Goal: Task Accomplishment & Management: Complete application form

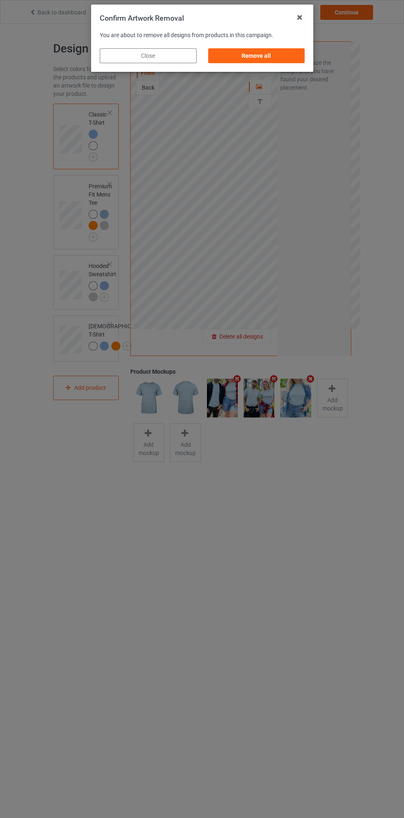
click at [273, 57] on div "Remove all" at bounding box center [256, 55] width 97 height 15
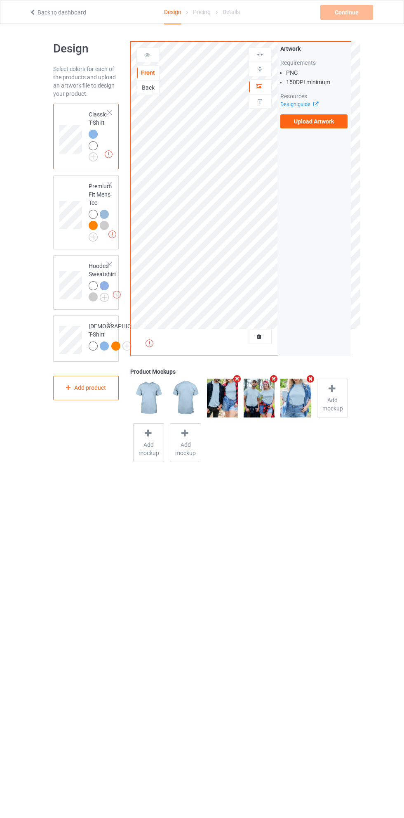
click at [318, 118] on label "Upload Artwork" at bounding box center [315, 121] width 68 height 14
click at [0, 0] on input "Upload Artwork" at bounding box center [0, 0] width 0 height 0
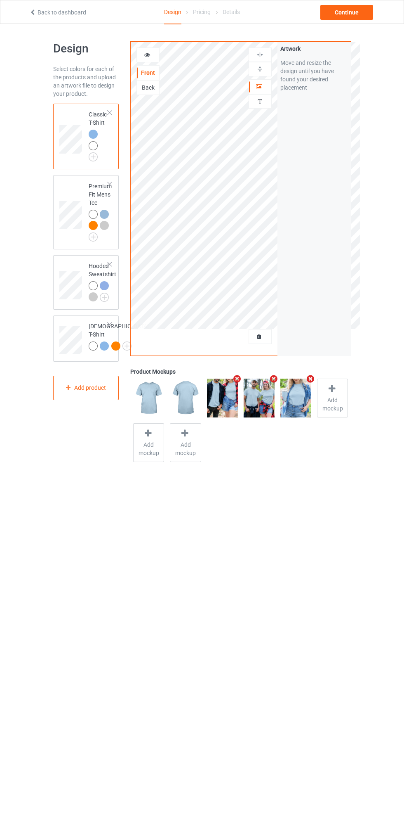
click at [0, 0] on img at bounding box center [0, 0] width 0 height 0
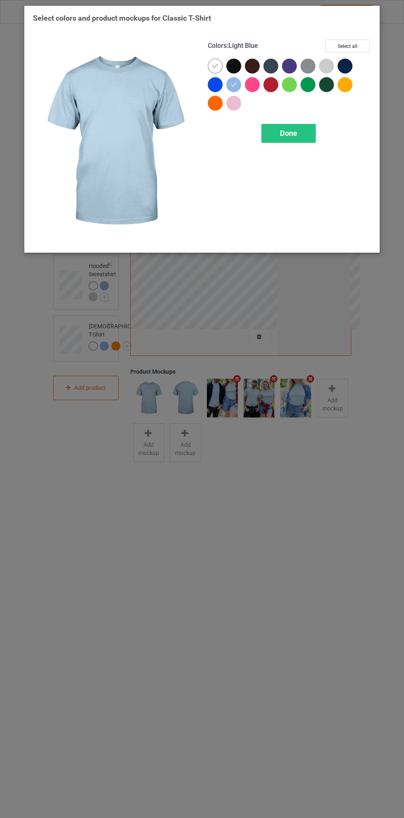
click at [209, 85] on div at bounding box center [215, 84] width 15 height 15
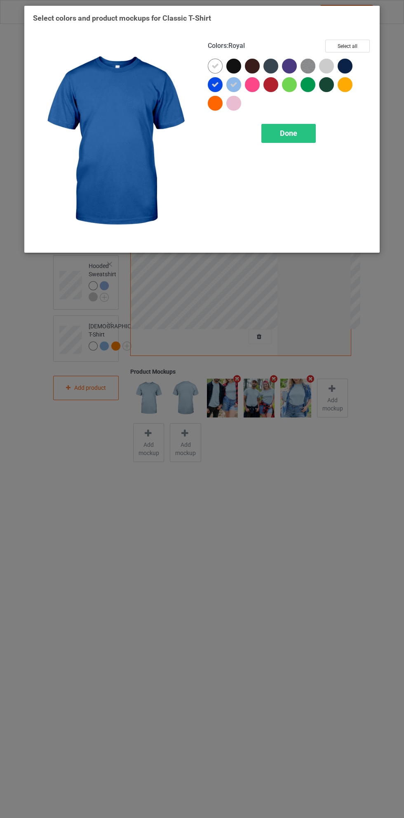
click at [234, 84] on icon at bounding box center [233, 84] width 7 height 7
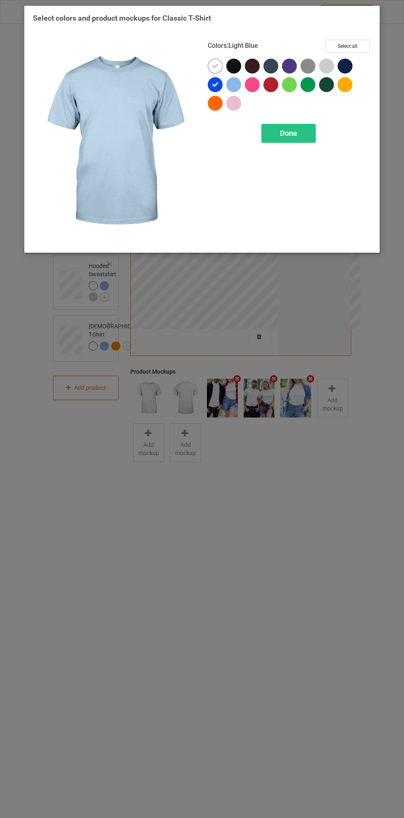
click at [215, 66] on icon at bounding box center [215, 65] width 7 height 7
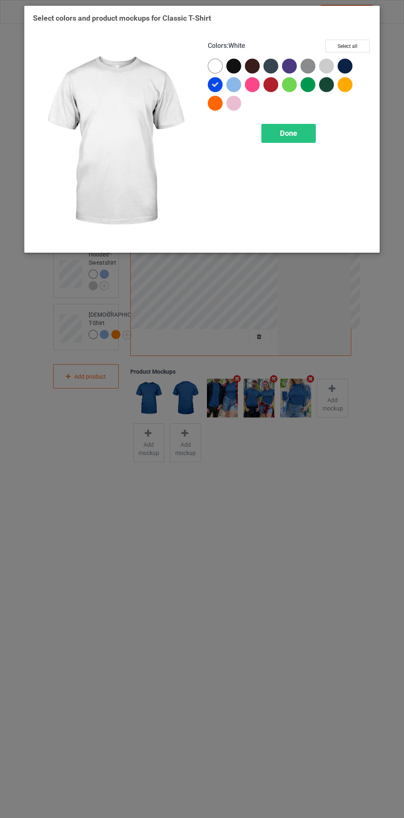
click at [289, 132] on span "Done" at bounding box center [288, 133] width 17 height 9
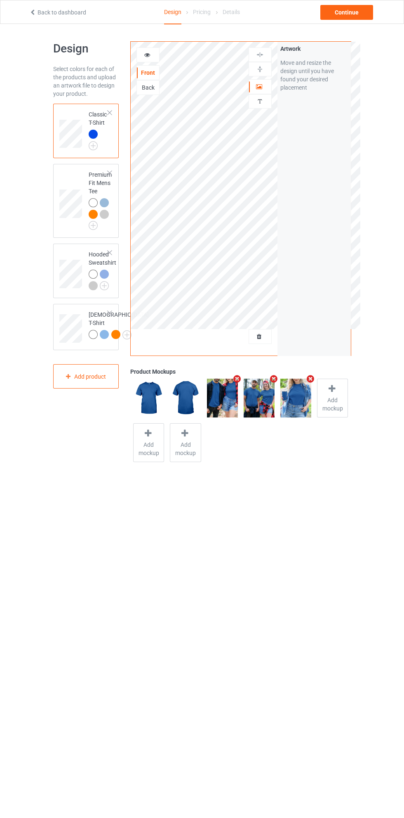
click at [0, 0] on img at bounding box center [0, 0] width 0 height 0
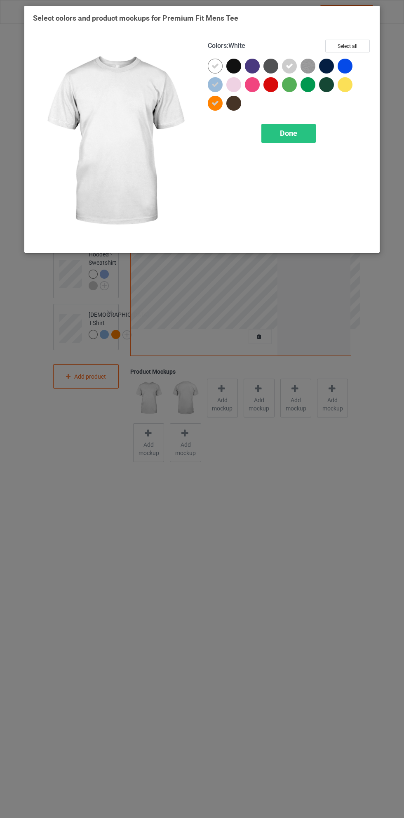
click at [345, 66] on div at bounding box center [345, 66] width 15 height 15
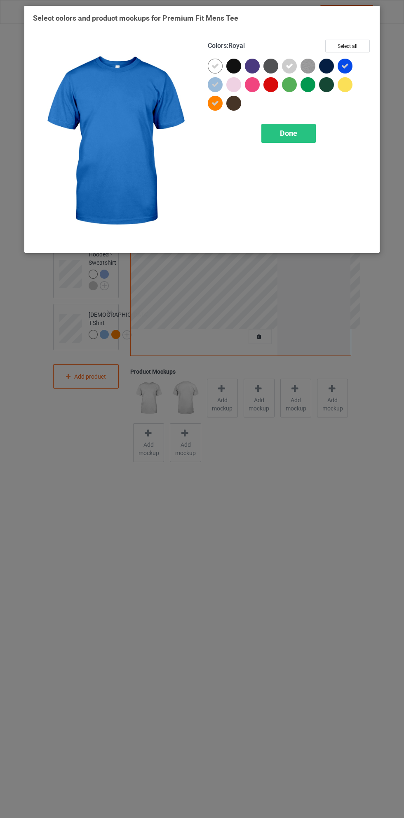
click at [191, 75] on img at bounding box center [114, 142] width 163 height 204
click at [215, 66] on icon at bounding box center [215, 65] width 7 height 7
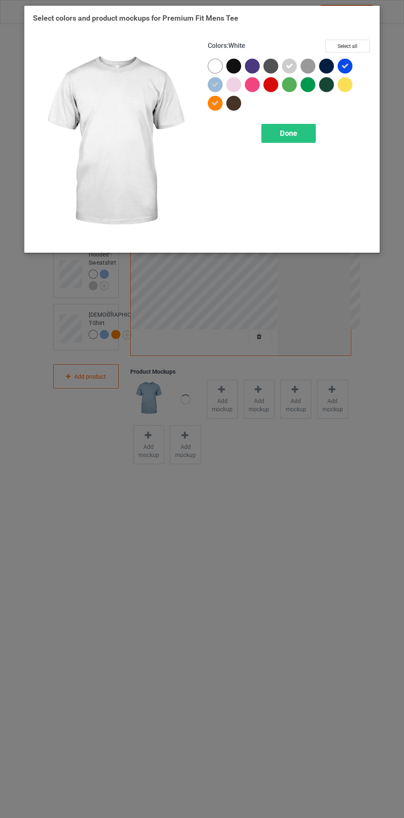
click at [213, 83] on icon at bounding box center [215, 84] width 7 height 7
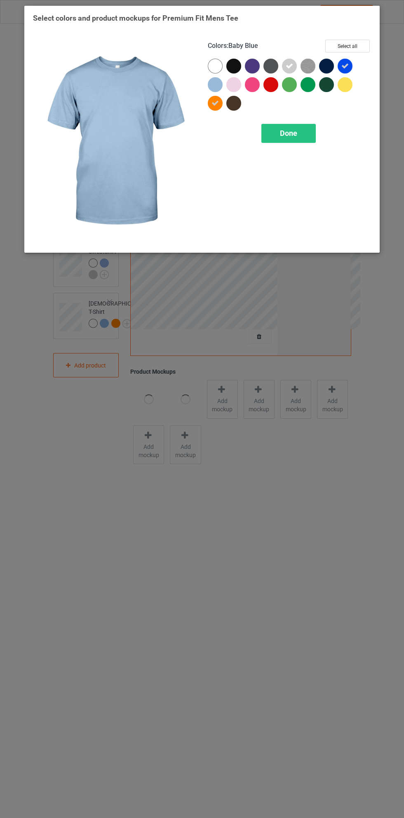
click at [215, 103] on icon at bounding box center [215, 102] width 7 height 7
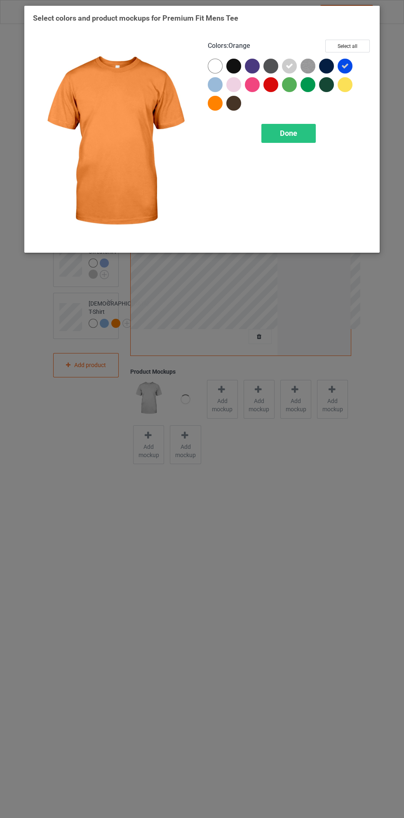
click at [290, 66] on icon at bounding box center [289, 65] width 7 height 7
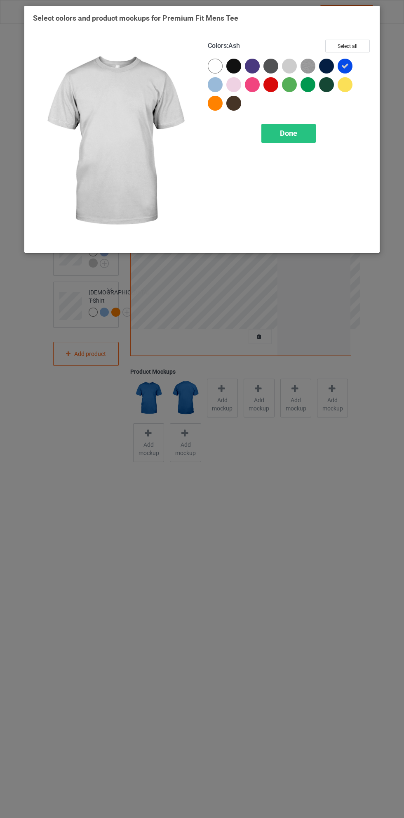
click at [286, 129] on span "Done" at bounding box center [288, 133] width 17 height 9
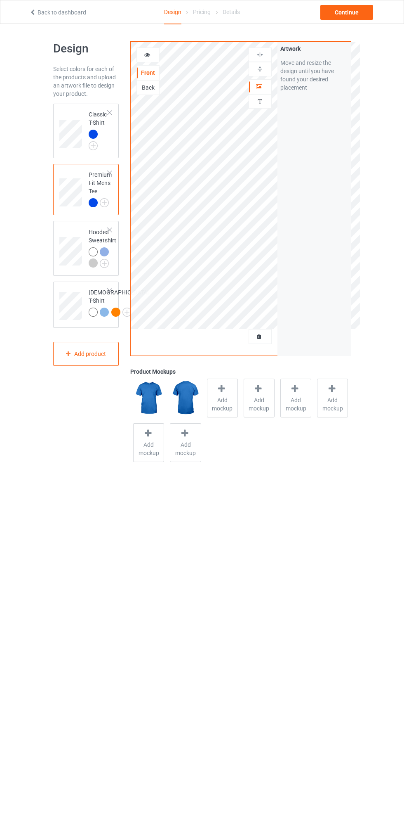
click at [0, 0] on img at bounding box center [0, 0] width 0 height 0
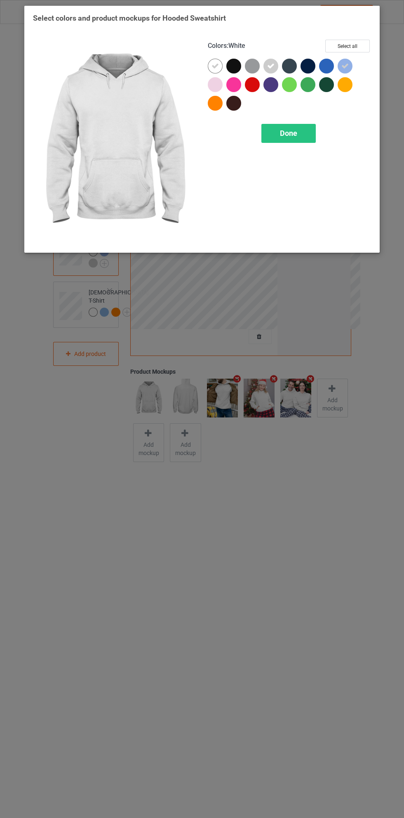
click at [215, 66] on icon at bounding box center [215, 65] width 7 height 7
click at [260, 66] on div at bounding box center [254, 68] width 19 height 19
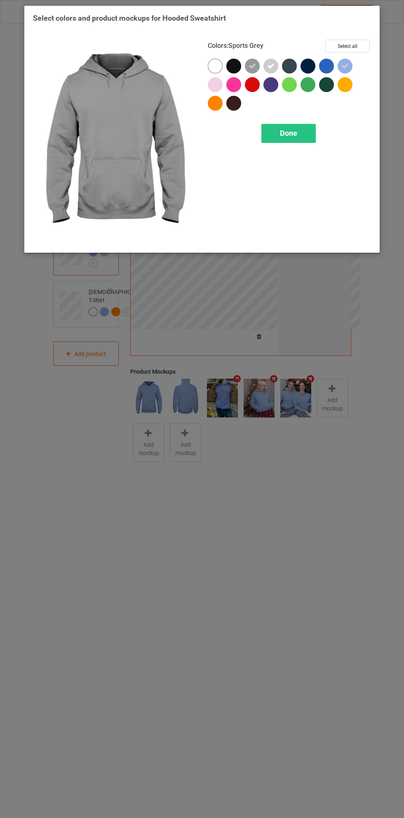
click at [325, 62] on div at bounding box center [326, 66] width 15 height 15
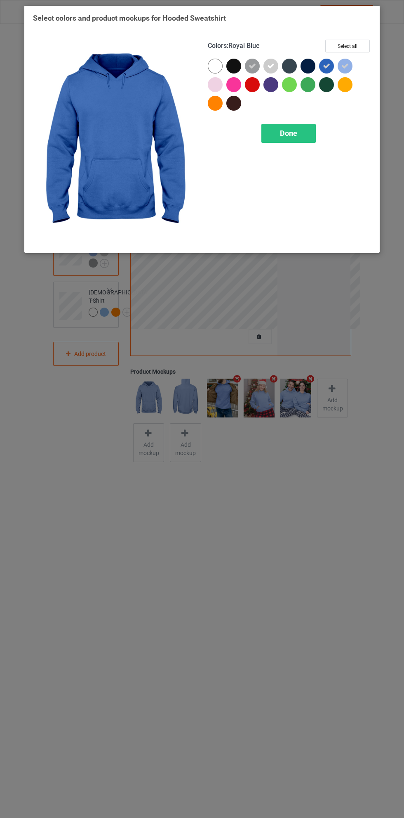
click at [345, 62] on icon at bounding box center [345, 65] width 7 height 7
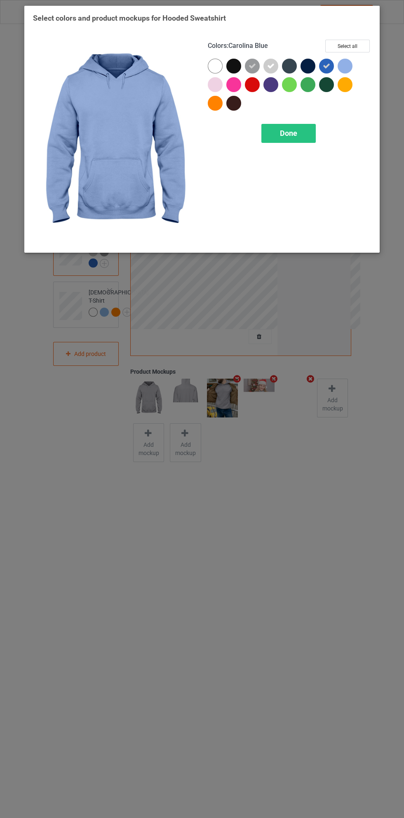
click at [281, 133] on span "Done" at bounding box center [288, 133] width 17 height 9
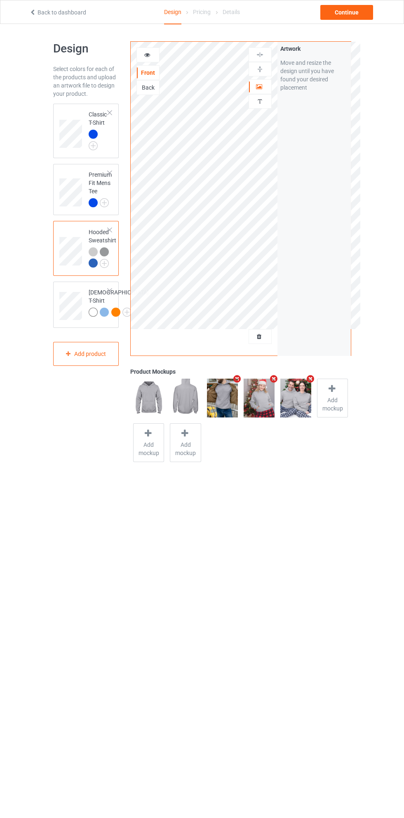
click at [99, 269] on div at bounding box center [95, 264] width 12 height 12
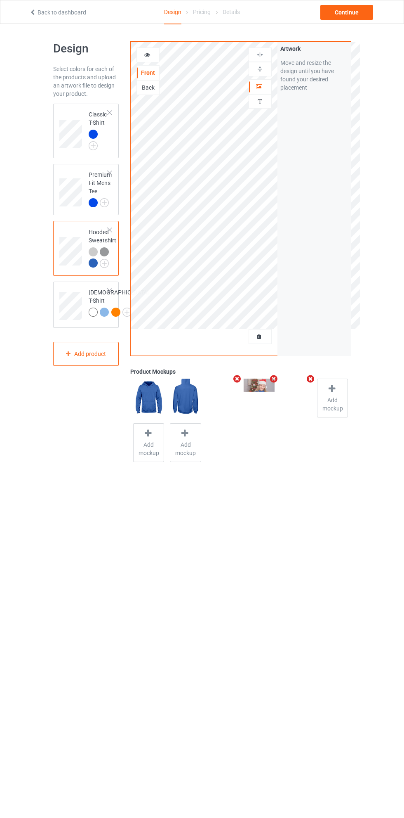
click at [102, 257] on div at bounding box center [106, 253] width 12 height 12
click at [0, 0] on img at bounding box center [0, 0] width 0 height 0
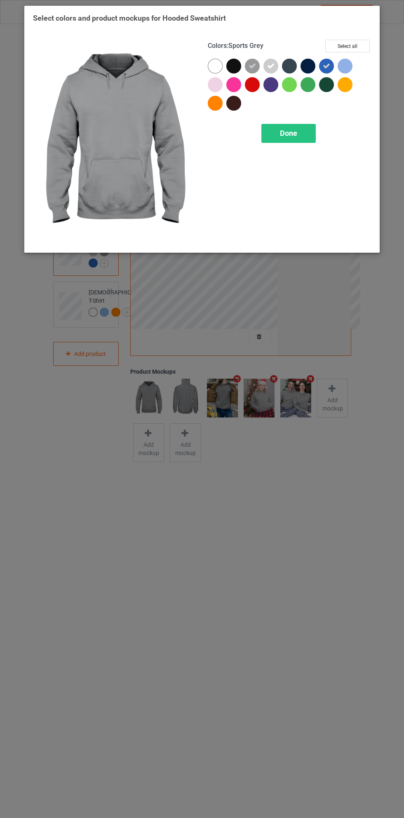
click at [253, 67] on icon at bounding box center [252, 65] width 7 height 7
click at [273, 65] on icon at bounding box center [270, 65] width 7 height 7
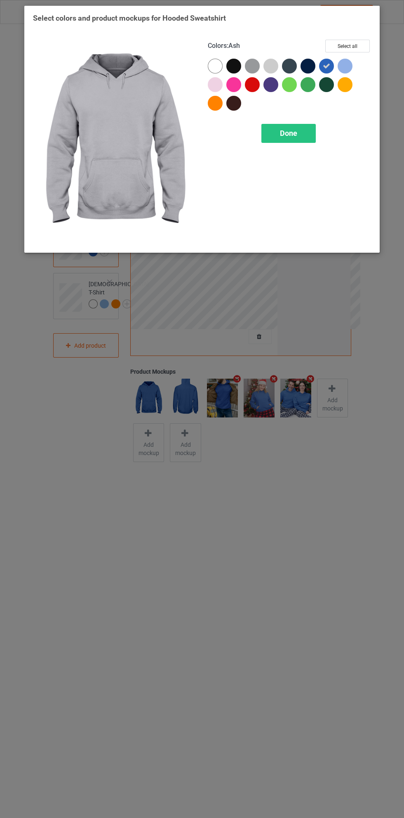
click at [289, 132] on span "Done" at bounding box center [288, 133] width 17 height 9
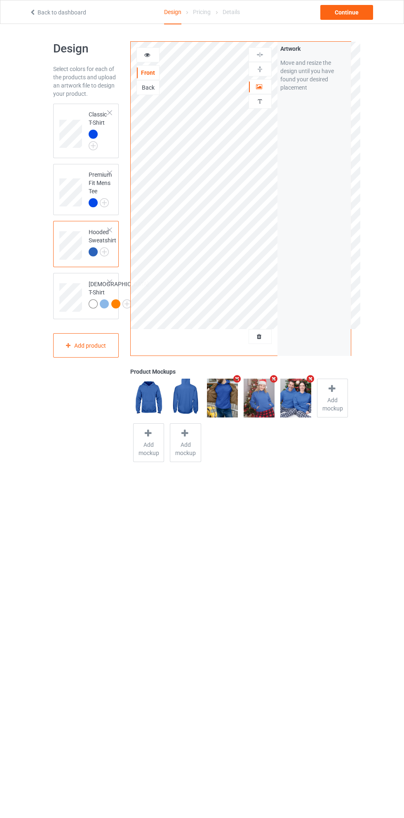
click at [0, 0] on img at bounding box center [0, 0] width 0 height 0
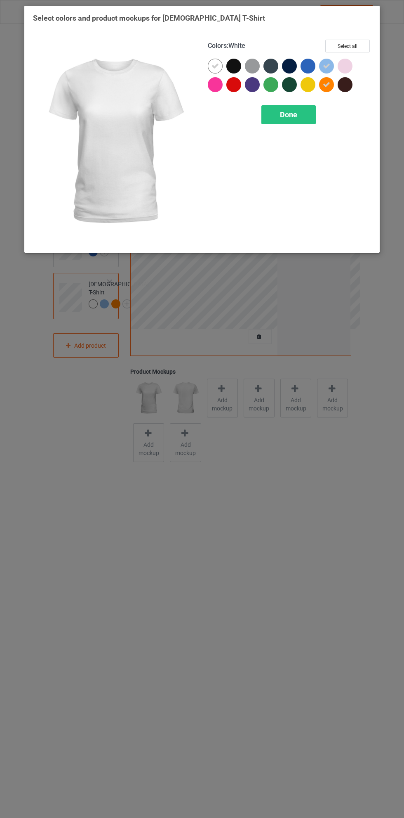
click at [309, 61] on div at bounding box center [308, 66] width 15 height 15
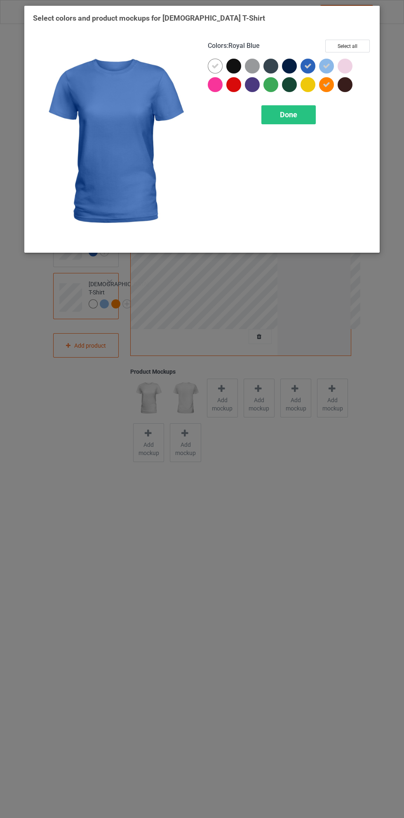
click at [214, 67] on icon at bounding box center [215, 65] width 7 height 7
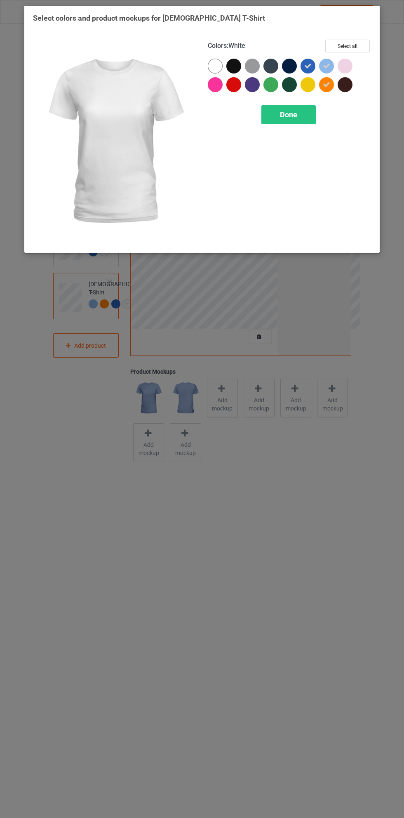
click at [325, 62] on icon at bounding box center [326, 65] width 7 height 7
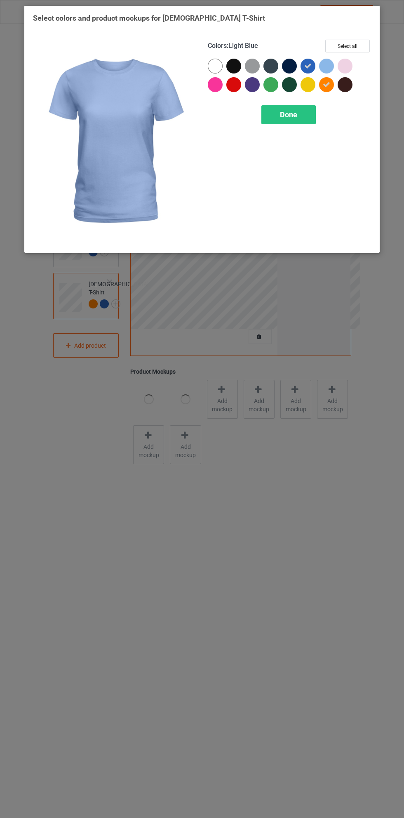
click at [325, 87] on icon at bounding box center [326, 84] width 7 height 7
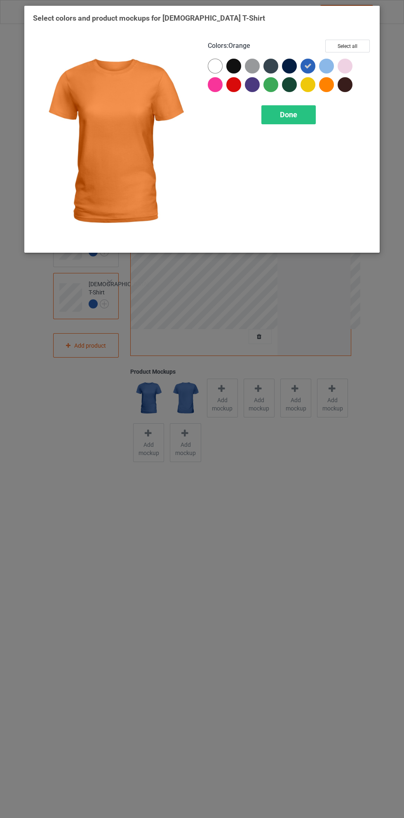
click at [281, 112] on span "Done" at bounding box center [288, 114] width 17 height 9
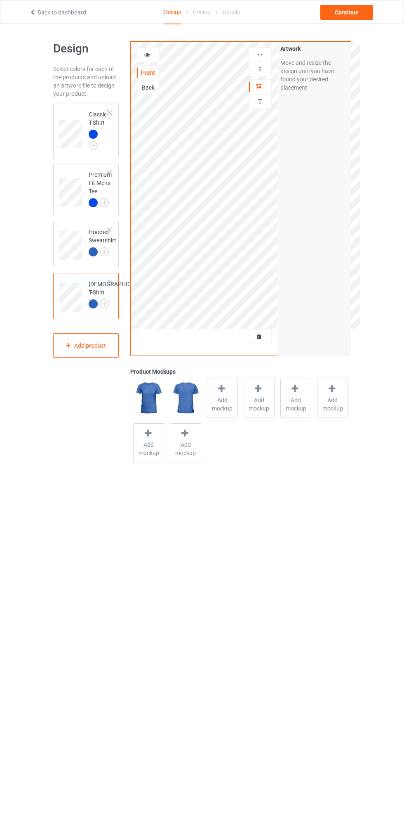
click at [73, 108] on td at bounding box center [71, 131] width 25 height 48
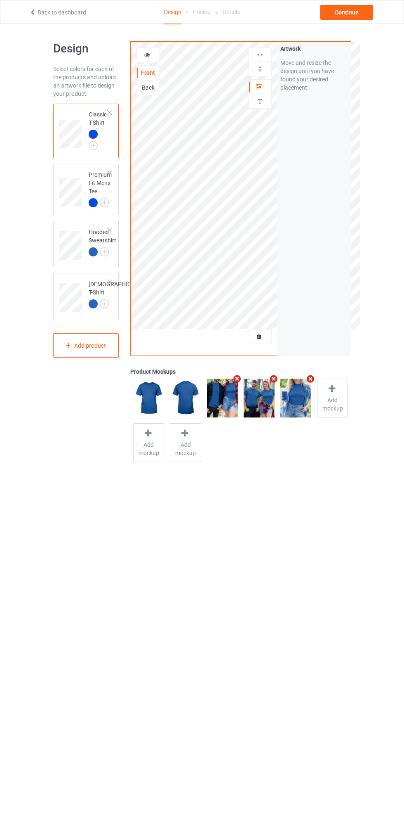
click at [257, 88] on icon at bounding box center [259, 86] width 7 height 6
click at [139, 55] on div at bounding box center [148, 55] width 22 height 8
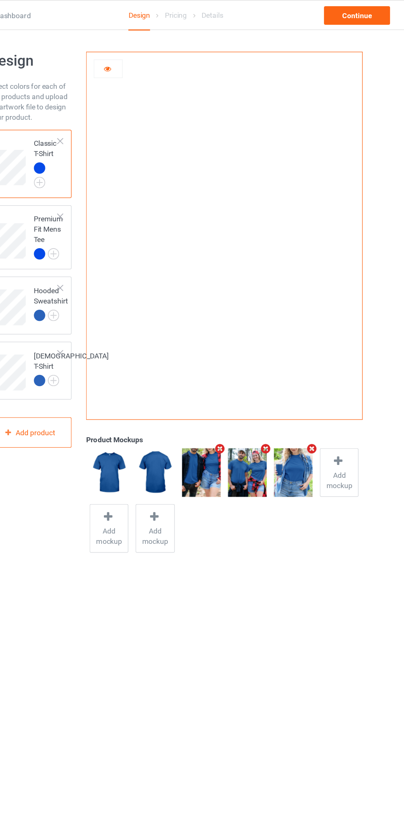
scroll to position [1, 0]
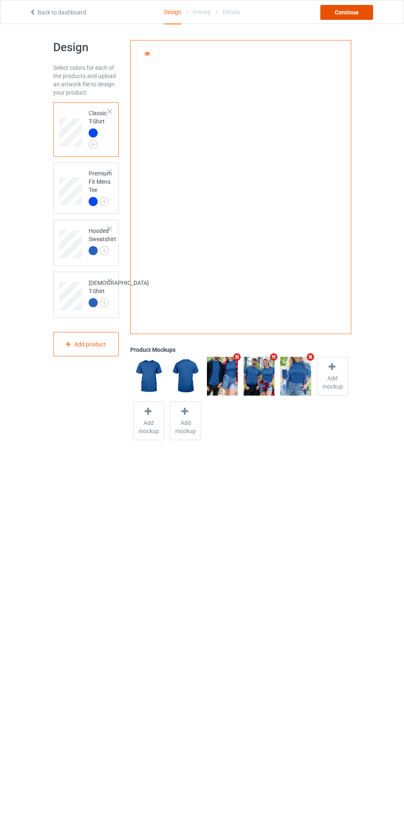
click at [355, 14] on div "Continue" at bounding box center [347, 12] width 53 height 15
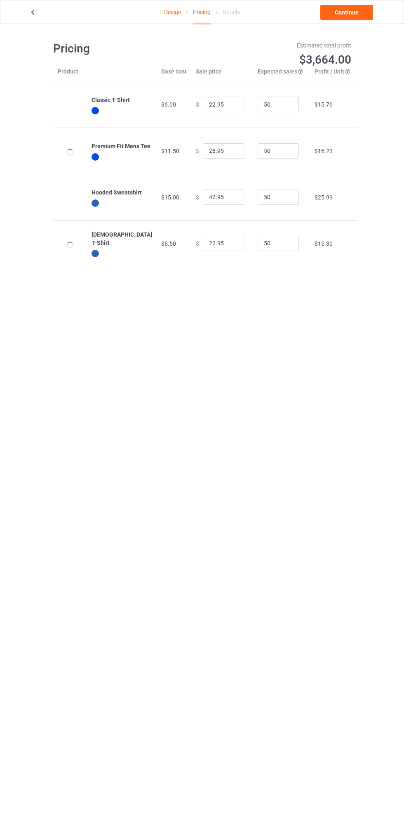
click at [355, 14] on link "Continue" at bounding box center [347, 12] width 53 height 15
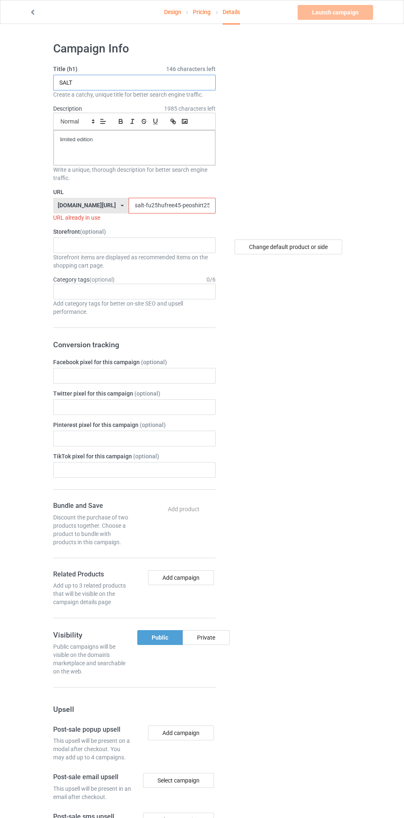
click at [160, 83] on input "SALT" at bounding box center [134, 83] width 163 height 16
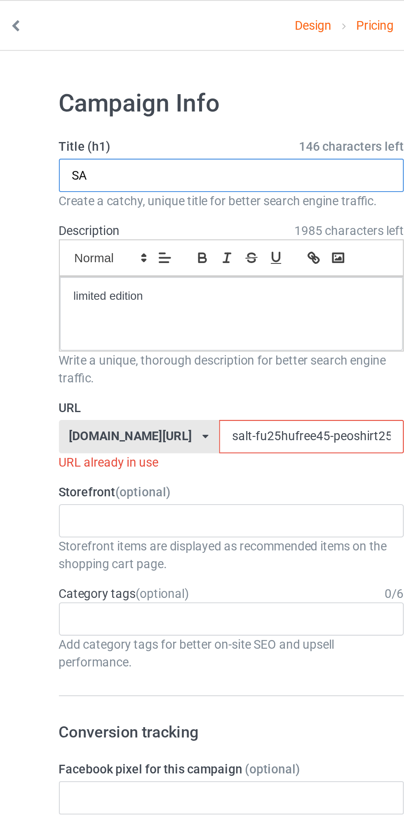
type input "S"
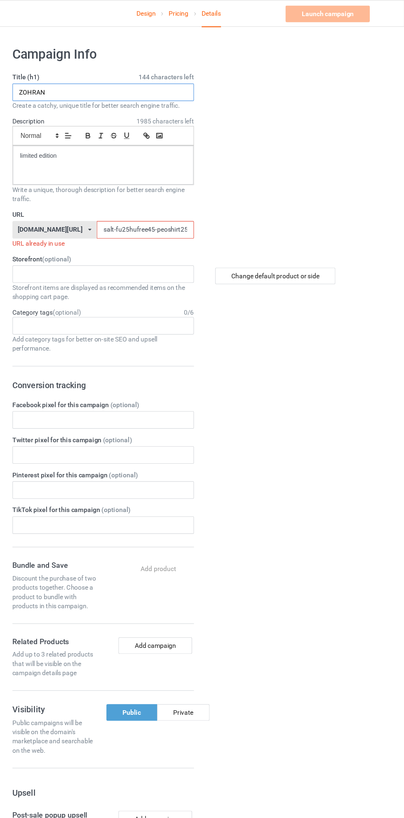
type input "ZOHRAN"
click at [147, 208] on input "salt-fu25hufree45-peoshirt25597jklo0" at bounding box center [172, 206] width 87 height 16
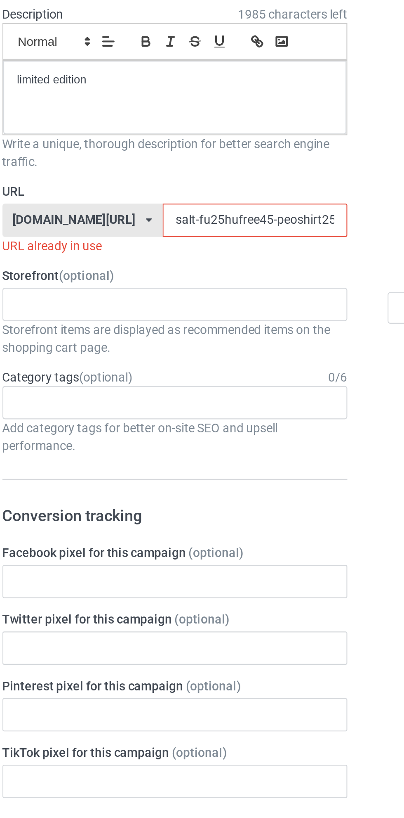
click at [129, 208] on input "salt-fu25hufree45-peoshirt25597jklo0" at bounding box center [172, 206] width 87 height 16
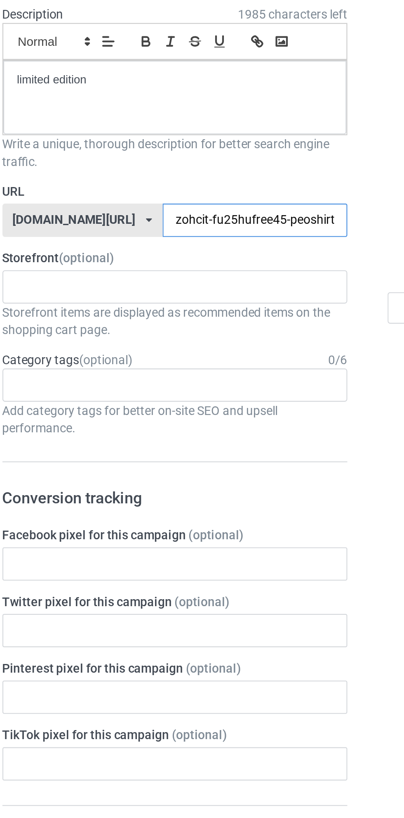
type input "zohcity-fu25hufree45-peoshirt25597jklo0"
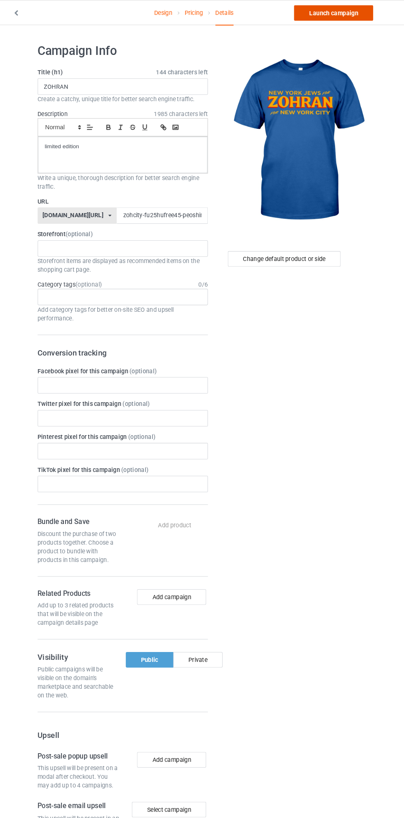
click at [350, 12] on link "Launch campaign" at bounding box center [336, 12] width 76 height 15
